Goal: Information Seeking & Learning: Learn about a topic

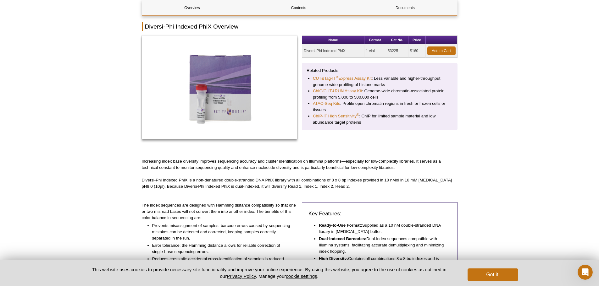
click at [120, 154] on div "Active Motif Logo Enabling Epigenetics Research 0 Search Skip to content Active…" at bounding box center [299, 275] width 599 height 698
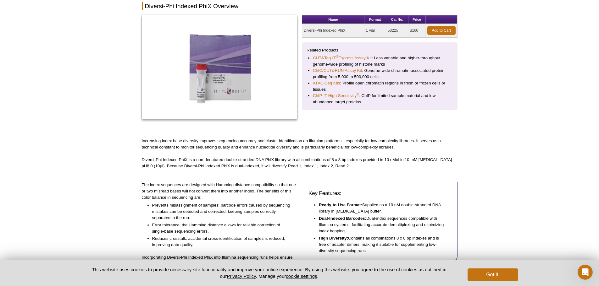
scroll to position [105, 0]
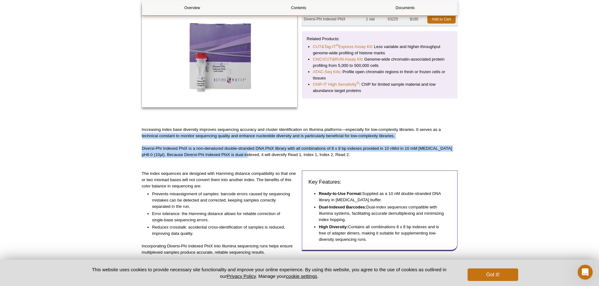
drag, startPoint x: 135, startPoint y: 138, endPoint x: 240, endPoint y: 153, distance: 106.6
click at [240, 153] on div "Active Motif Logo Enabling Epigenetics Research 0 Search Skip to content Active…" at bounding box center [299, 244] width 599 height 698
click at [240, 153] on p "Diversi-Phi Indexed PhiX is a non-denatured double-stranded DNA PhiX library wi…" at bounding box center [300, 152] width 316 height 13
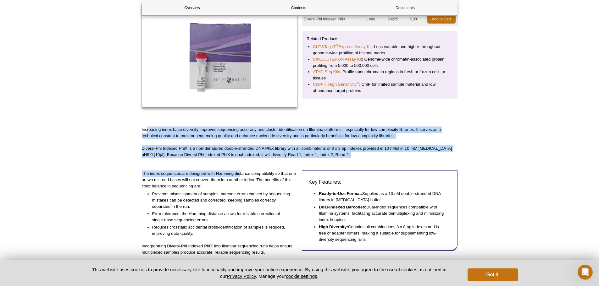
drag, startPoint x: 193, startPoint y: 139, endPoint x: 140, endPoint y: 131, distance: 53.9
click at [147, 122] on div "Overview Contents Documents Diversi-Phi Indexed PhiX Overview Name Format Cat N…" at bounding box center [300, 237] width 316 height 537
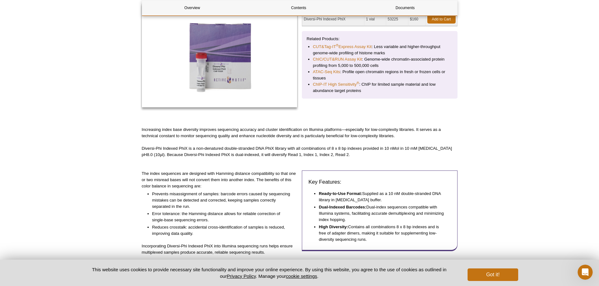
click at [138, 132] on div "Active Motif Logo Enabling Epigenetics Research 0 Search Skip to content Active…" at bounding box center [299, 244] width 599 height 698
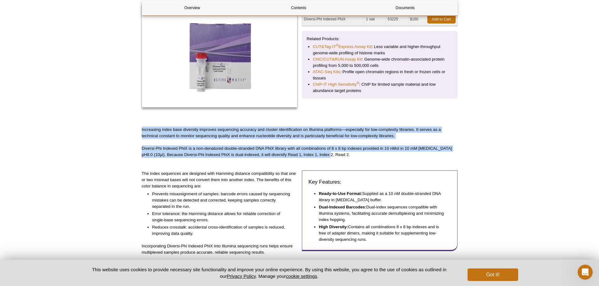
drag, startPoint x: 135, startPoint y: 124, endPoint x: 330, endPoint y: 157, distance: 198.0
click at [330, 157] on div "Active Motif Logo Enabling Epigenetics Research 0 Search Skip to content Active…" at bounding box center [299, 244] width 599 height 698
click at [330, 157] on p "Diversi-Phi Indexed PhiX is a non-denatured double-stranded DNA PhiX library wi…" at bounding box center [300, 152] width 316 height 13
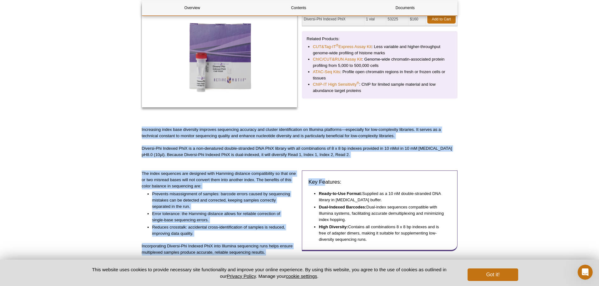
drag, startPoint x: 307, startPoint y: 153, endPoint x: 117, endPoint y: 129, distance: 191.3
click at [98, 131] on div "Active Motif Logo Enabling Epigenetics Research 0 Search Skip to content Active…" at bounding box center [299, 244] width 599 height 698
click at [117, 129] on div "Active Motif Logo Enabling Epigenetics Research 0 Search Skip to content Active…" at bounding box center [299, 244] width 599 height 698
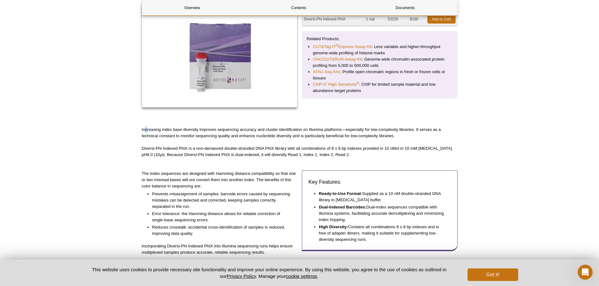
click at [148, 129] on p "Increasing index base diversity improves sequencing accuracy and cluster identi…" at bounding box center [300, 133] width 316 height 13
click at [136, 131] on div "Active Motif Logo Enabling Epigenetics Research 0 Search Skip to content Active…" at bounding box center [299, 244] width 599 height 698
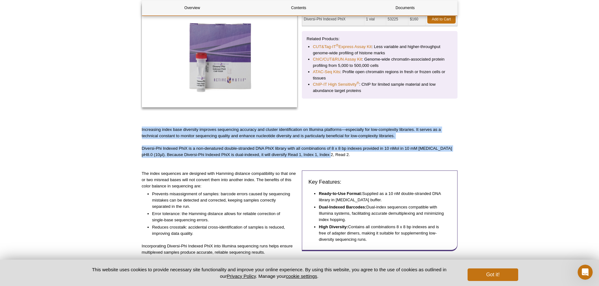
drag, startPoint x: 137, startPoint y: 127, endPoint x: 338, endPoint y: 153, distance: 202.8
click at [338, 153] on div "Active Motif Logo Enabling Epigenetics Research 0 Search Skip to content Active…" at bounding box center [299, 244] width 599 height 698
click at [338, 153] on p "Diversi-Phi Indexed PhiX is a non-denatured double-stranded DNA PhiX library wi…" at bounding box center [300, 152] width 316 height 13
drag, startPoint x: 328, startPoint y: 157, endPoint x: 127, endPoint y: 128, distance: 203.3
click at [127, 128] on div "Active Motif Logo Enabling Epigenetics Research 0 Search Skip to content Active…" at bounding box center [299, 244] width 599 height 698
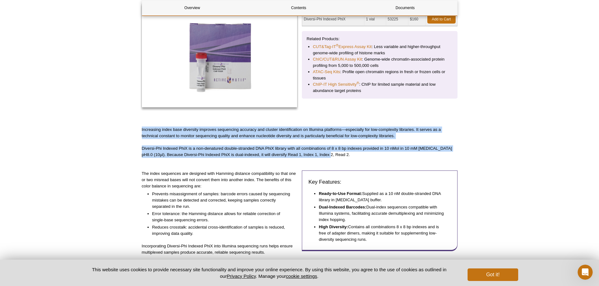
click at [127, 128] on div "Active Motif Logo Enabling Epigenetics Research 0 Search Skip to content Active…" at bounding box center [299, 244] width 599 height 698
drag, startPoint x: 167, startPoint y: 135, endPoint x: 331, endPoint y: 156, distance: 164.8
click at [331, 156] on div "Active Motif Logo Enabling Epigenetics Research 0 Search Skip to content Active…" at bounding box center [299, 244] width 599 height 698
click at [331, 156] on p "Diversi-Phi Indexed PhiX is a non-denatured double-stranded DNA PhiX library wi…" at bounding box center [300, 152] width 316 height 13
drag, startPoint x: 342, startPoint y: 154, endPoint x: 114, endPoint y: 122, distance: 229.5
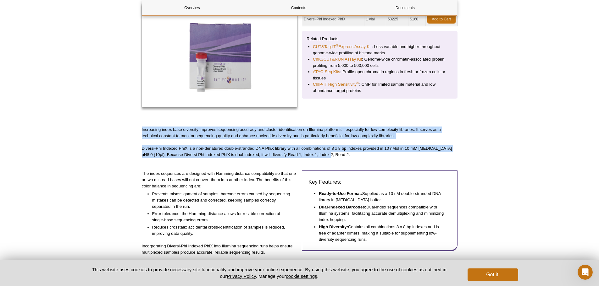
click at [114, 122] on div "Active Motif Logo Enabling Epigenetics Research 0 Search Skip to content Active…" at bounding box center [299, 244] width 599 height 698
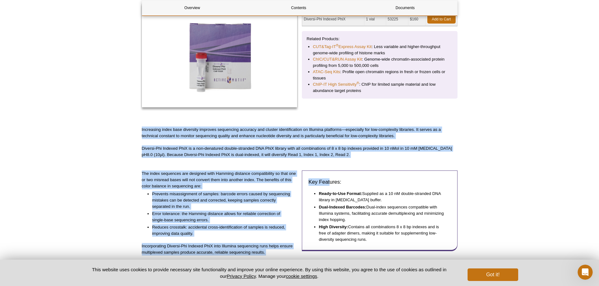
drag, startPoint x: 105, startPoint y: 129, endPoint x: 330, endPoint y: 158, distance: 227.0
click at [330, 158] on div "Active Motif Logo Enabling Epigenetics Research 0 Search Skip to content Active…" at bounding box center [299, 244] width 599 height 698
click at [330, 156] on p "Diversi-Phi Indexed PhiX is a non-denatured double-stranded DNA PhiX library wi…" at bounding box center [300, 152] width 316 height 13
click at [234, 169] on div "Overview Contents Documents Diversi-Phi Indexed PhiX Overview Name Format Cat N…" at bounding box center [300, 237] width 316 height 537
click at [195, 152] on p "Diversi-Phi Indexed PhiX is a non-denatured double-stranded DNA PhiX library wi…" at bounding box center [300, 152] width 316 height 13
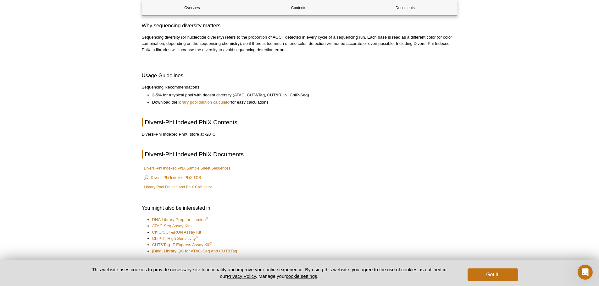
scroll to position [357, 0]
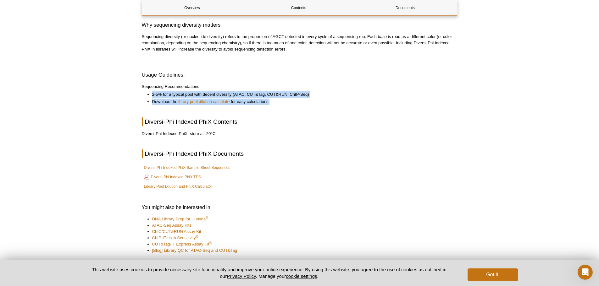
drag, startPoint x: 138, startPoint y: 88, endPoint x: 332, endPoint y: 107, distance: 194.8
drag, startPoint x: 307, startPoint y: 107, endPoint x: 103, endPoint y: 84, distance: 205.3
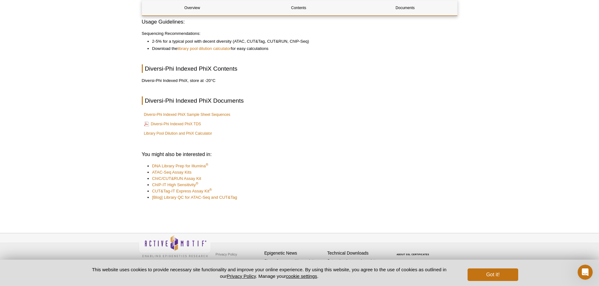
scroll to position [412, 0]
